Goal: Task Accomplishment & Management: Manage account settings

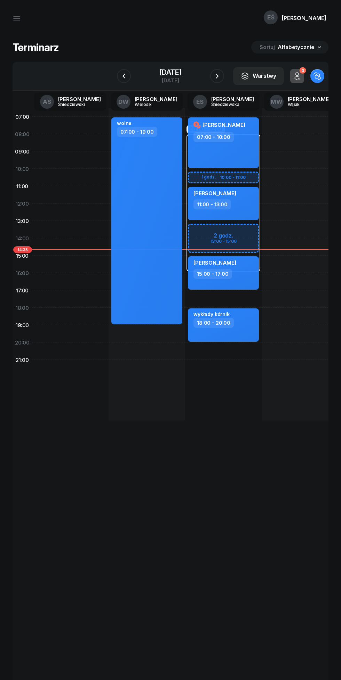
click at [221, 76] on icon "button" at bounding box center [217, 76] width 8 height 8
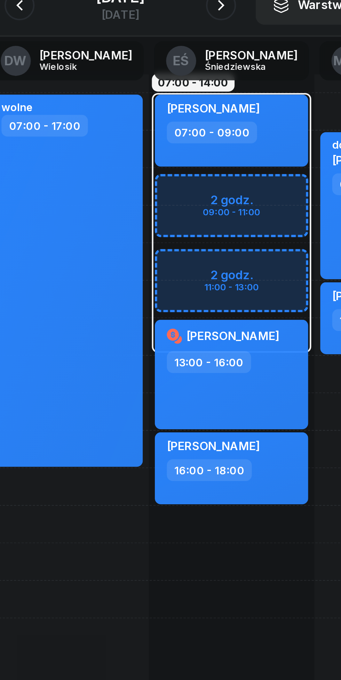
scroll to position [0, 10]
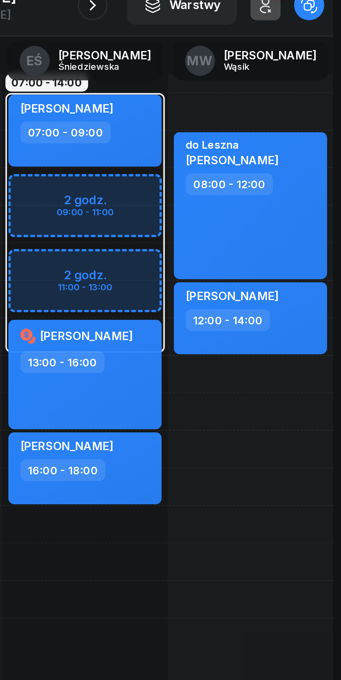
click at [312, 216] on div "[PERSON_NAME]" at bounding box center [290, 212] width 61 height 10
select select "12"
select select "14"
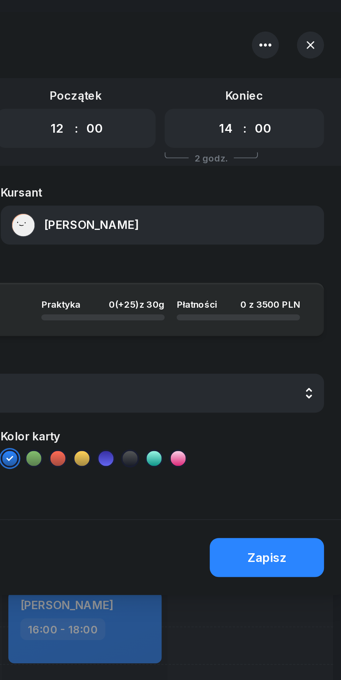
click at [264, 103] on button "[PERSON_NAME]" at bounding box center [248, 104] width 149 height 18
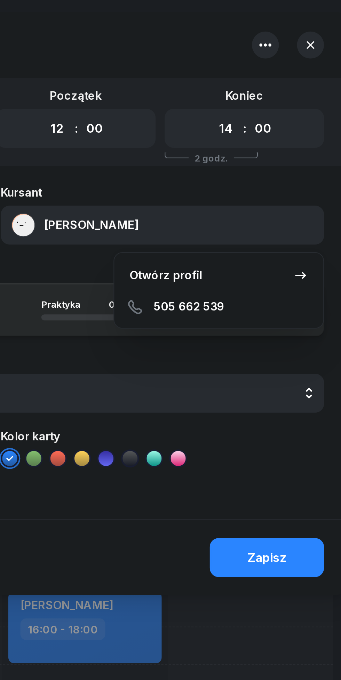
click at [318, 20] on icon "button" at bounding box center [317, 20] width 3 height 3
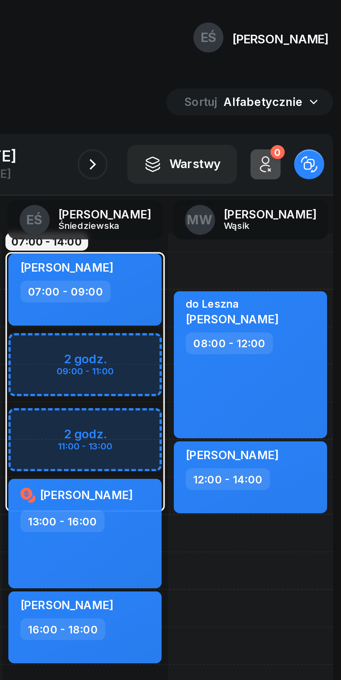
click at [312, 226] on div "12:00 - 14:00" at bounding box center [290, 222] width 61 height 10
select select "12"
select select "14"
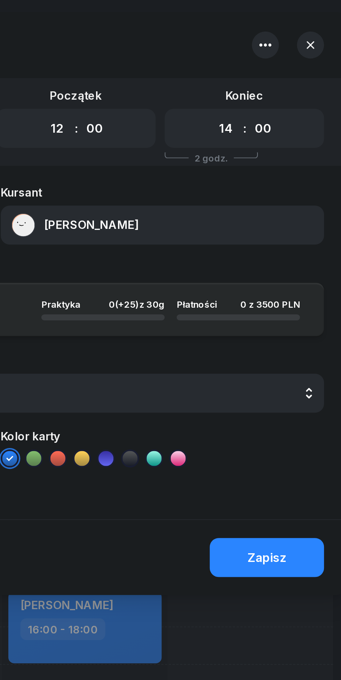
click at [200, 60] on select "00 01 02 03 04 05 06 07 08 09 10 11 12 13 14 15 16 17 18 19 20 21 22 23" at bounding box center [200, 60] width 13 height 12
select select "11"
click at [194, 54] on select "00 01 02 03 04 05 06 07 08 09 10 11 12 13 14 15 16 17 18 19 20 21 22 23" at bounding box center [200, 60] width 13 height 12
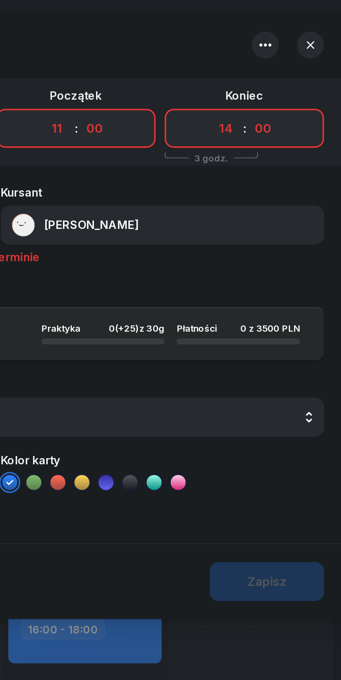
click at [276, 59] on select "00 01 02 03 04 05 06 07 08 09 10 11 12 13 14 15 16 17 18 19 20 21 22 23" at bounding box center [278, 60] width 13 height 12
select select "13"
click at [272, 54] on select "00 01 02 03 04 05 06 07 08 09 10 11 12 13 14 15 16 17 18 19 20 21 22 23" at bounding box center [278, 60] width 13 height 12
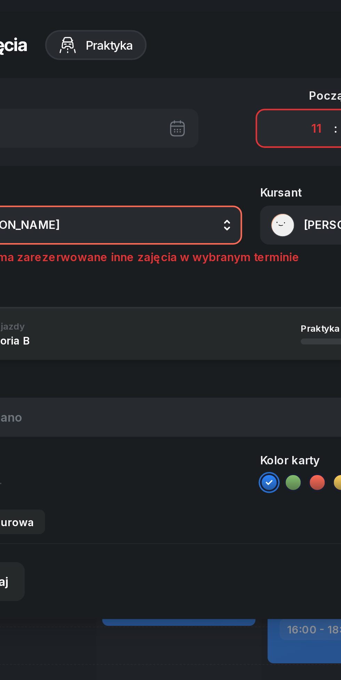
click at [113, 102] on button "MW [PERSON_NAME]" at bounding box center [91, 104] width 149 height 18
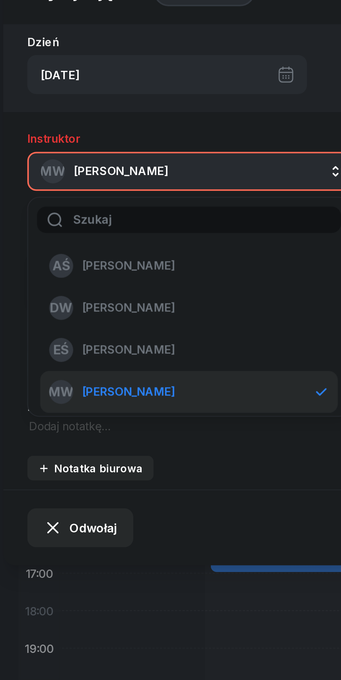
click at [81, 184] on span "[PERSON_NAME]" at bounding box center [63, 187] width 43 height 6
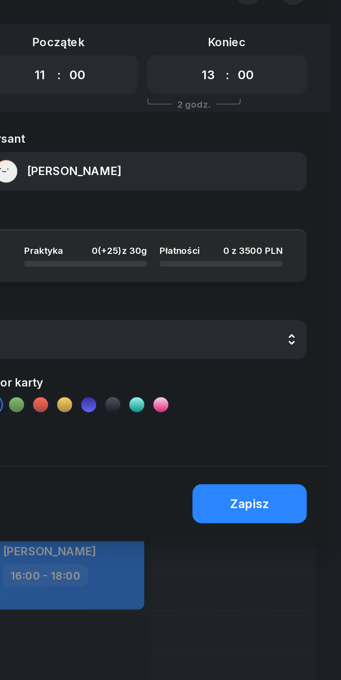
scroll to position [0, 0]
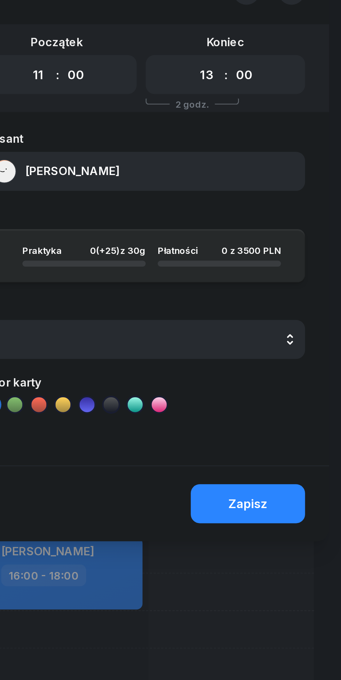
click at [302, 259] on div "Zapisz" at bounding box center [297, 258] width 18 height 7
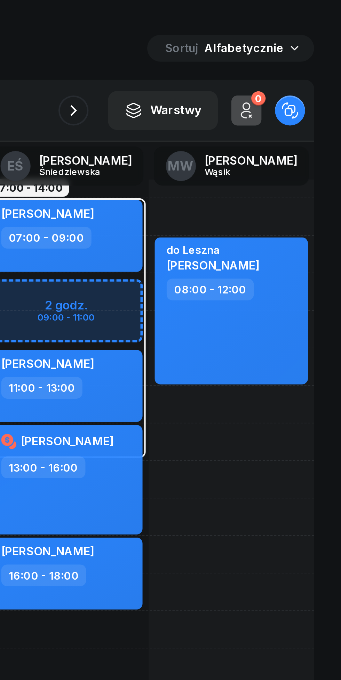
click at [221, 75] on icon "button" at bounding box center [217, 76] width 8 height 8
